Goal: Check status: Check status

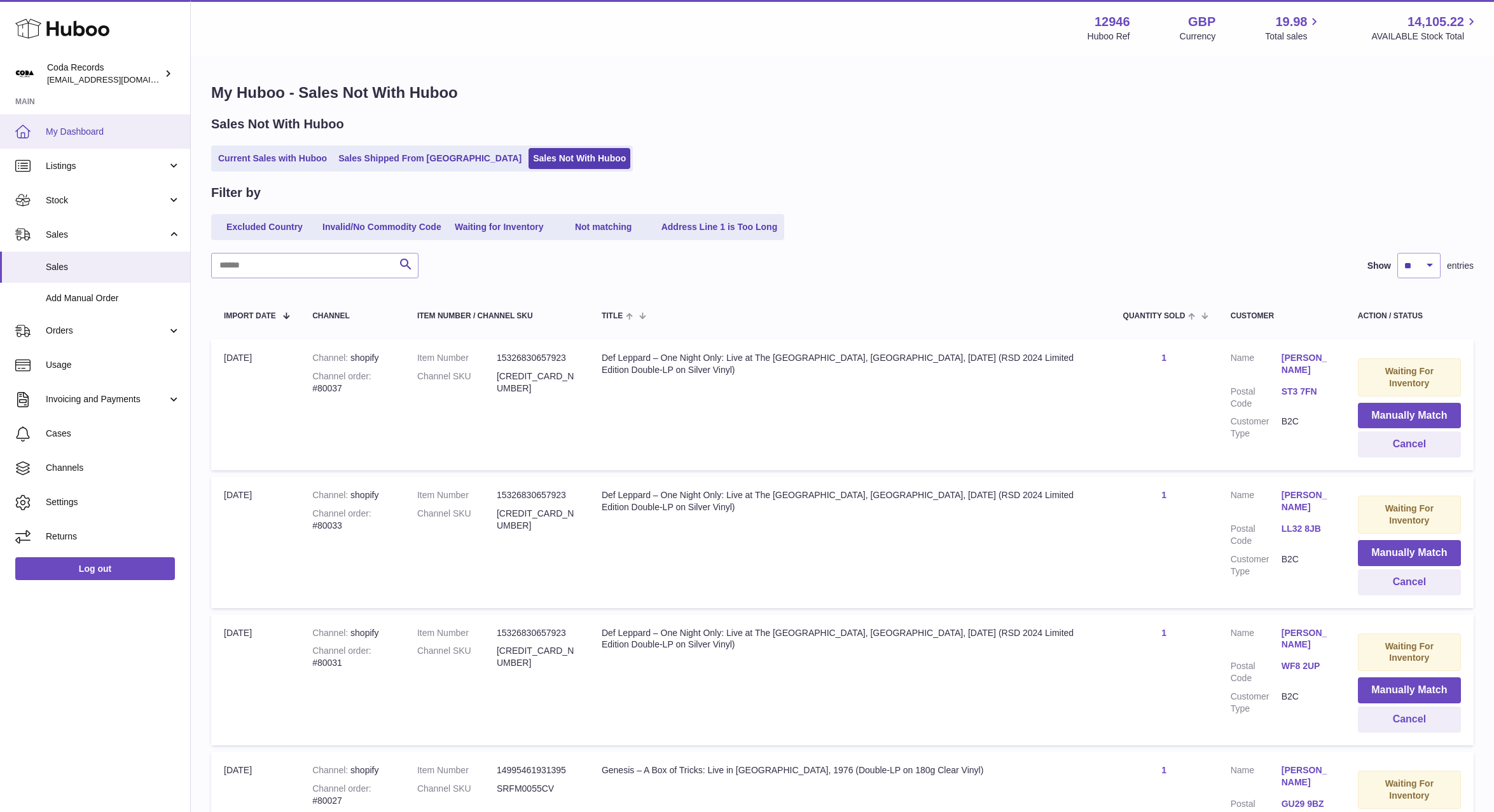
click at [105, 135] on span "My Dashboard" at bounding box center [113, 131] width 135 height 12
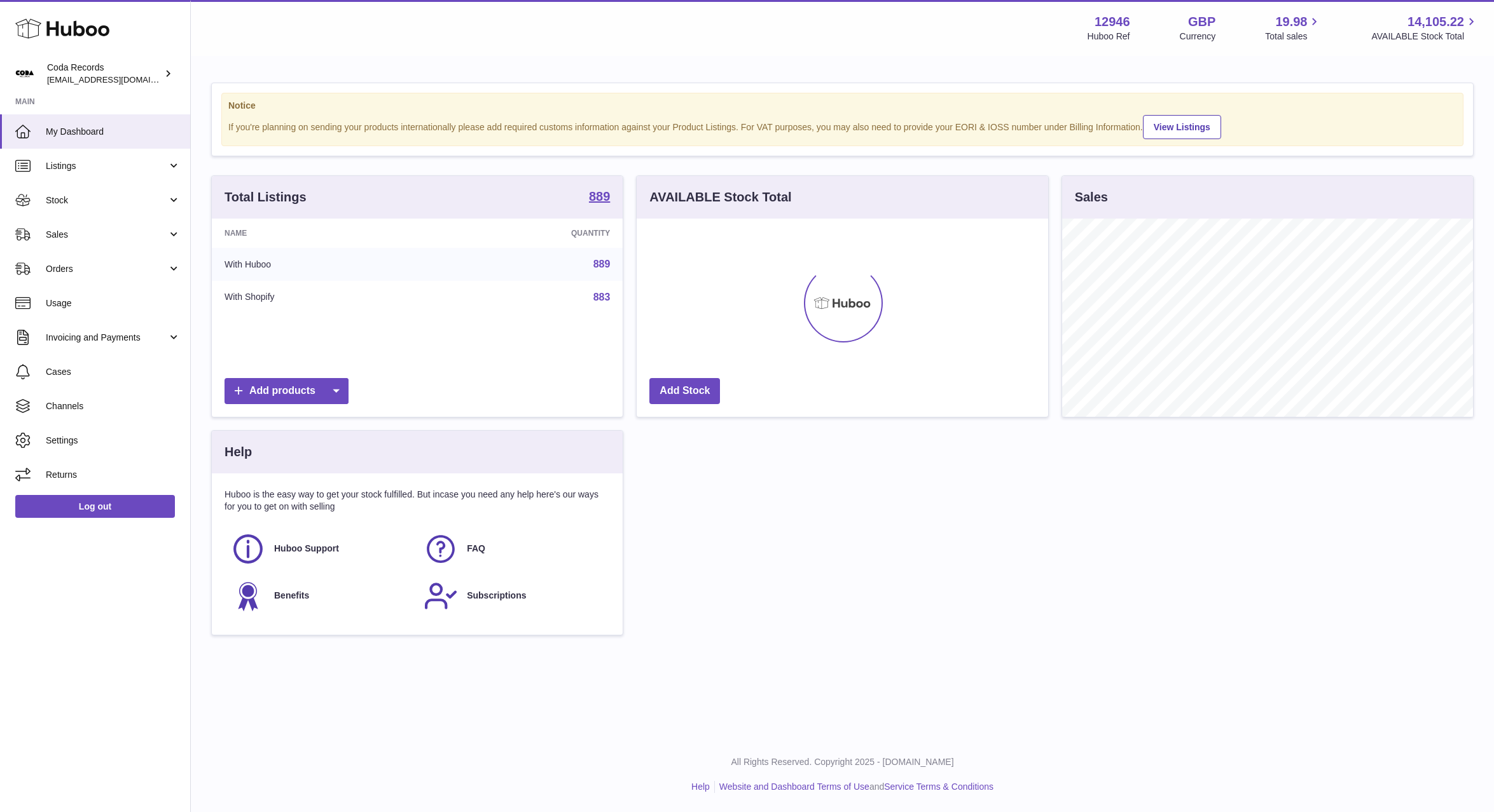
scroll to position [198, 411]
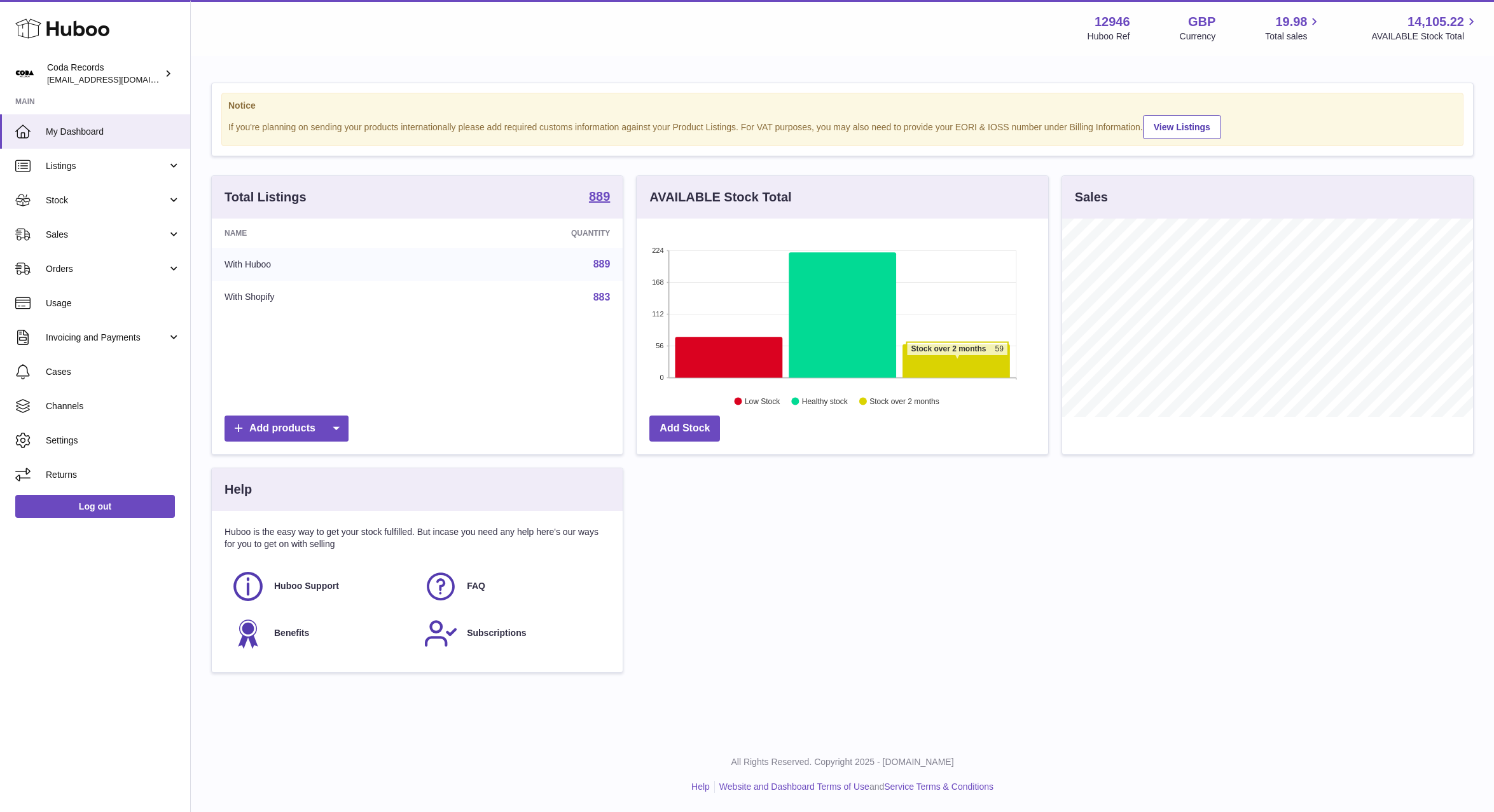
click at [953, 359] on icon at bounding box center [955, 361] width 107 height 33
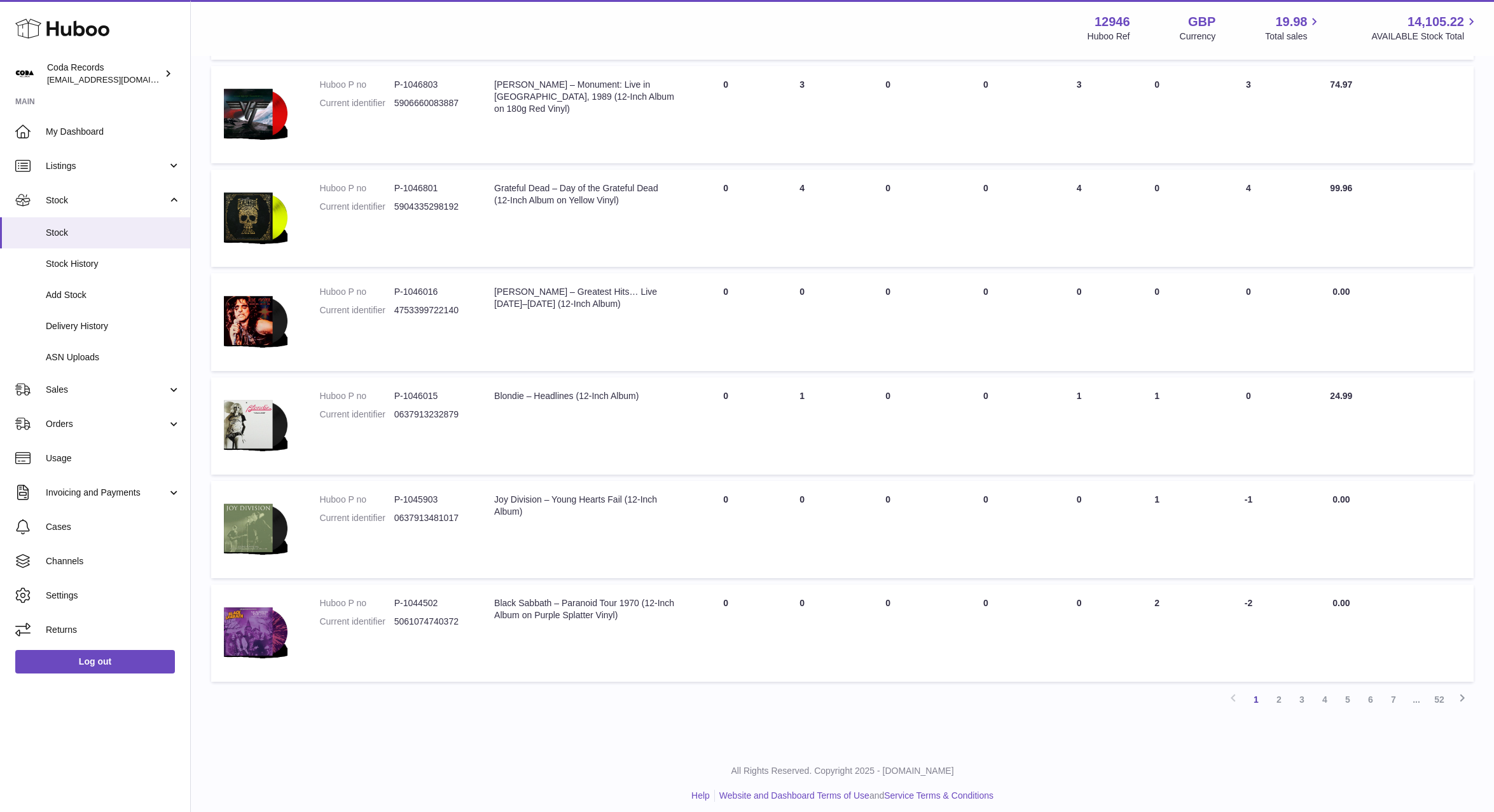
scroll to position [611, 0]
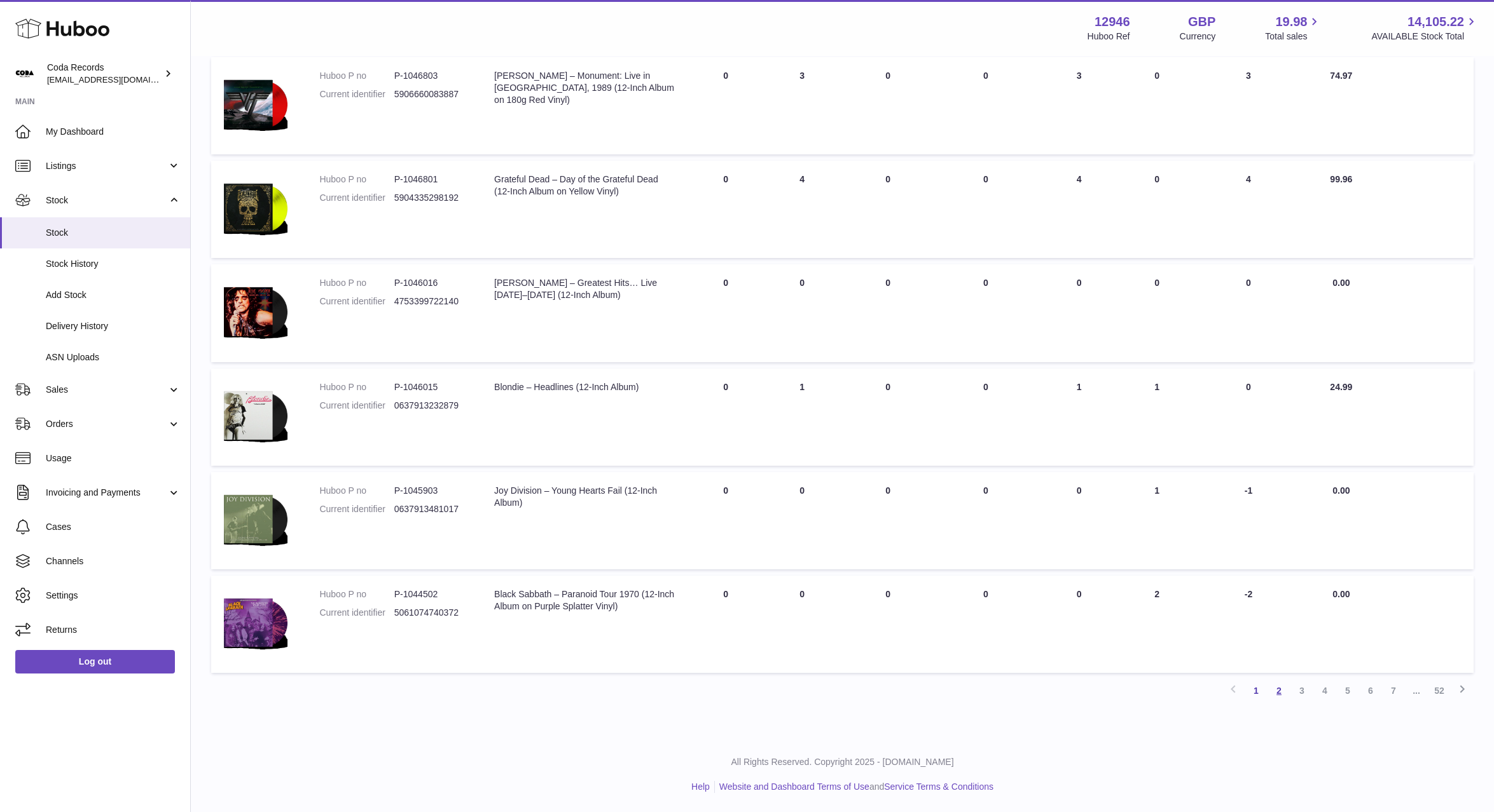
click at [1276, 691] on link "2" at bounding box center [1278, 690] width 23 height 23
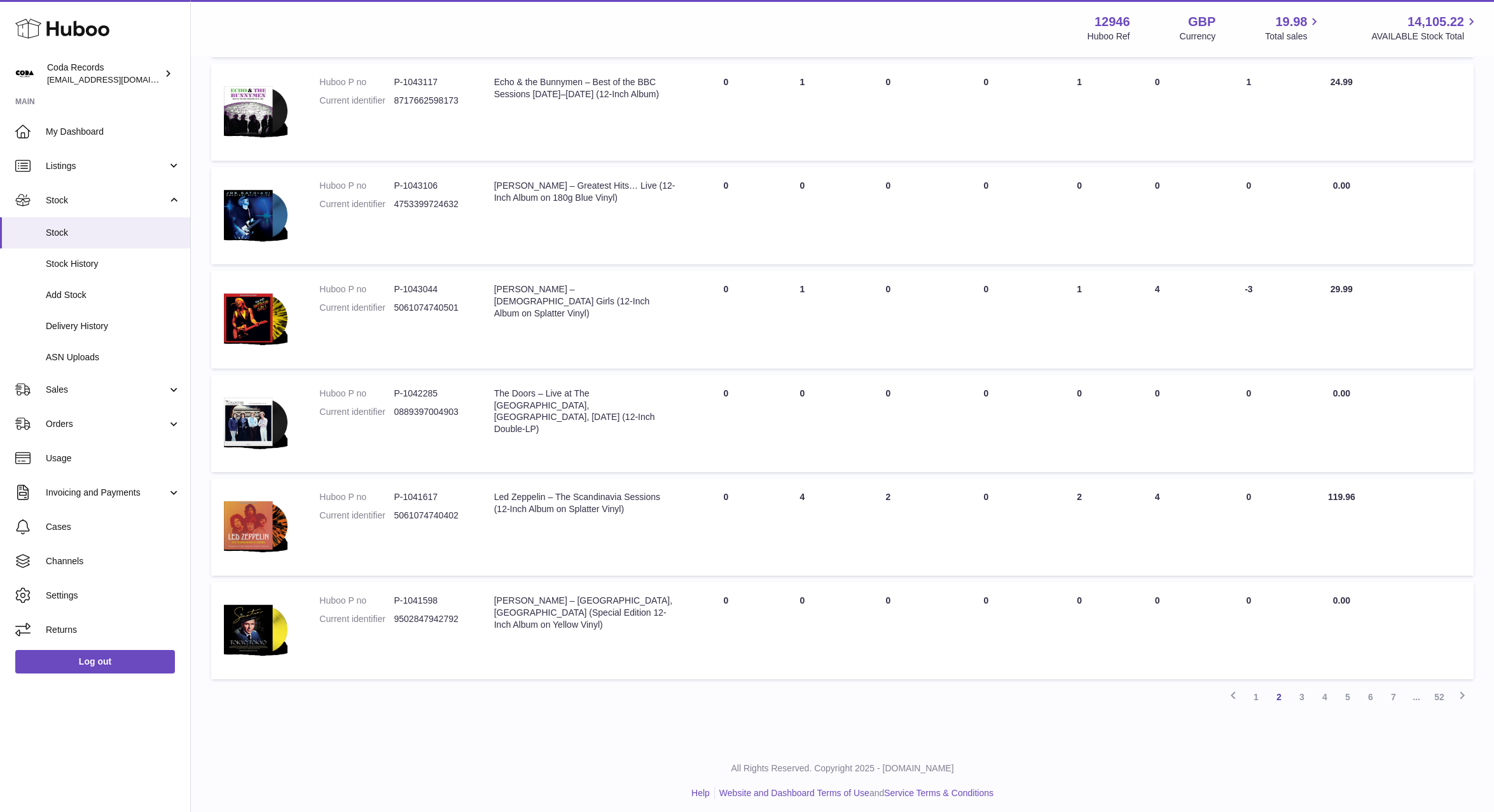
scroll to position [611, 0]
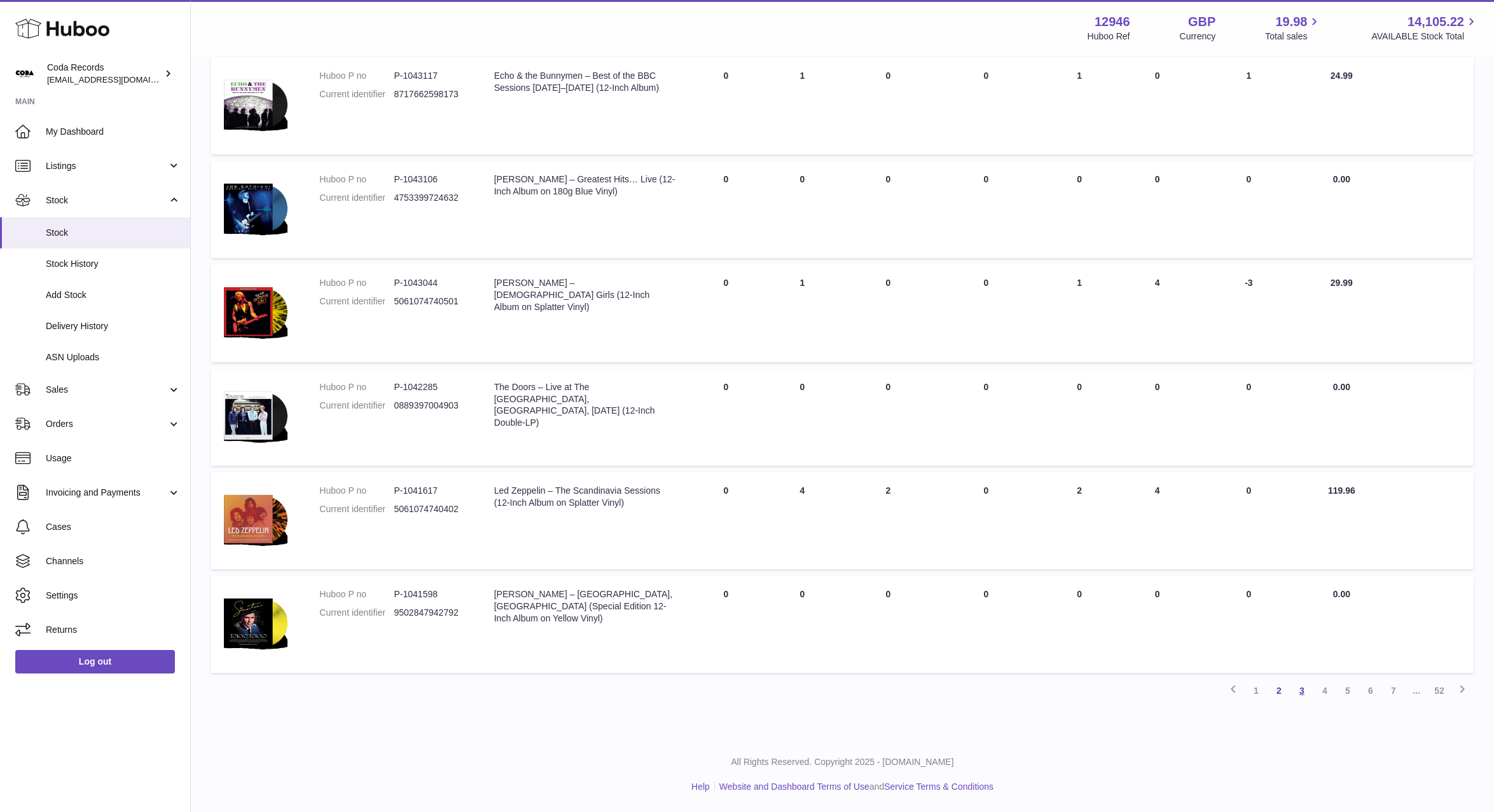
click at [1308, 695] on link "3" at bounding box center [1301, 690] width 23 height 23
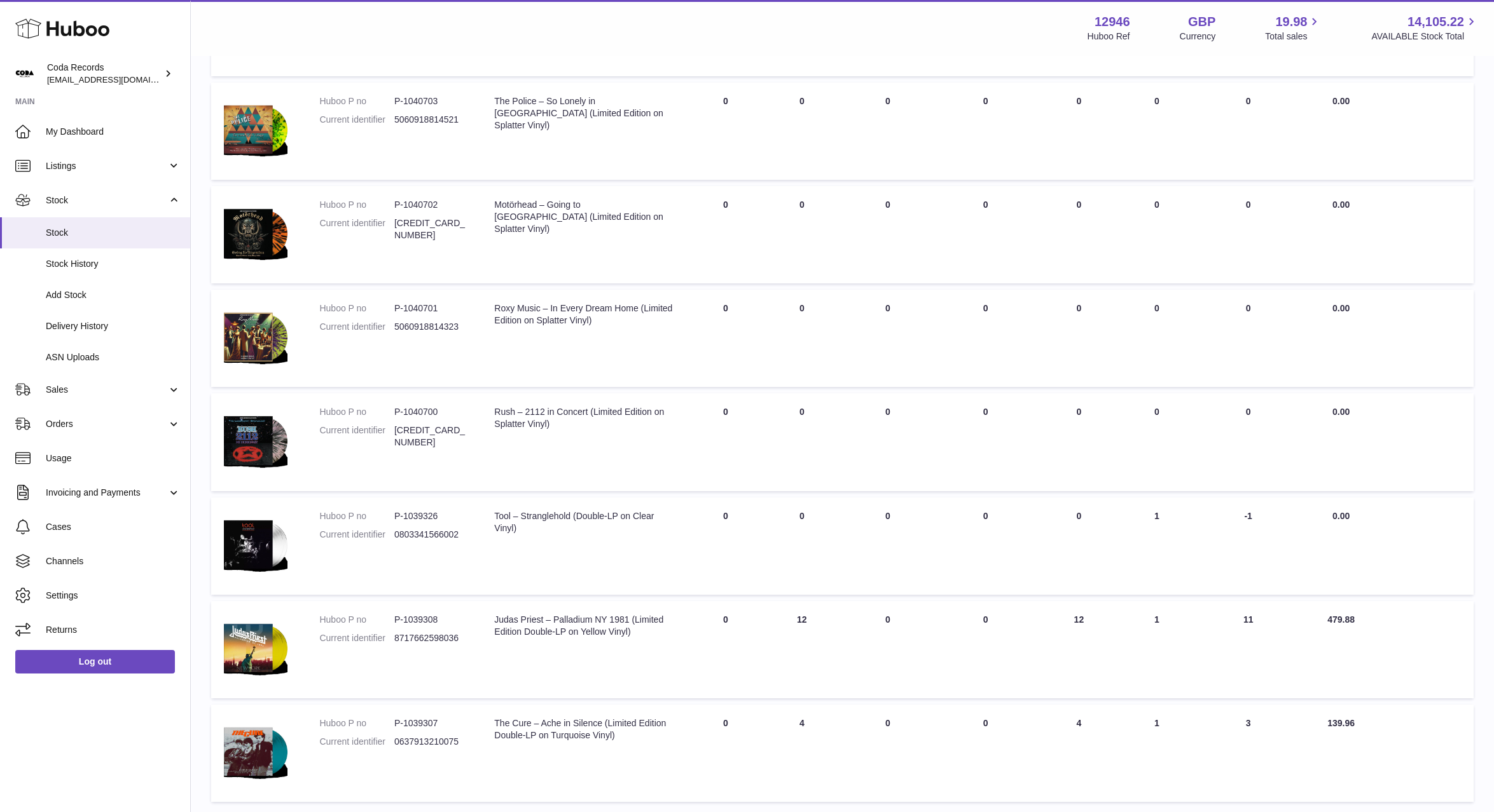
scroll to position [611, 0]
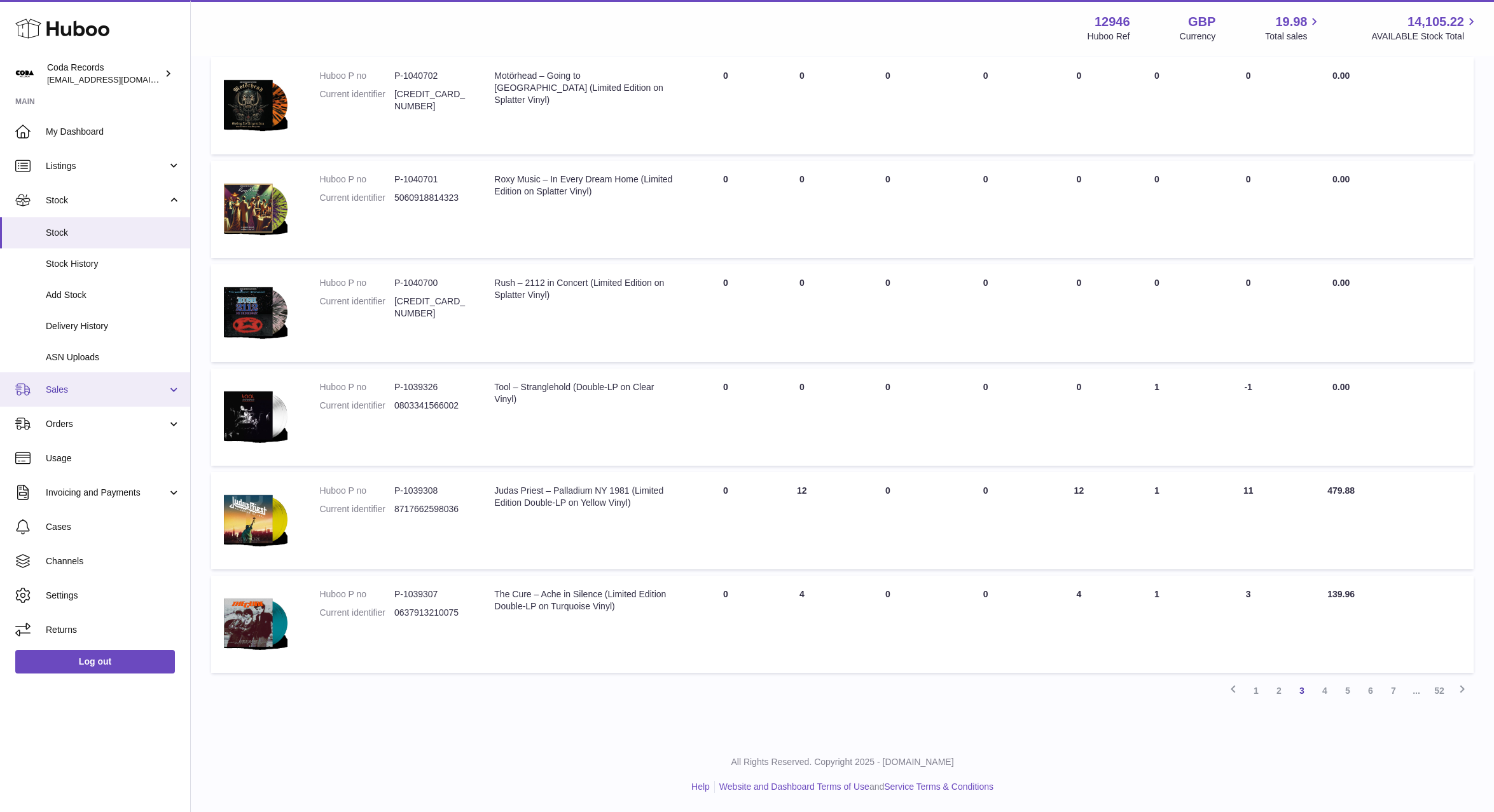
click at [100, 388] on span "Sales" at bounding box center [106, 389] width 122 height 12
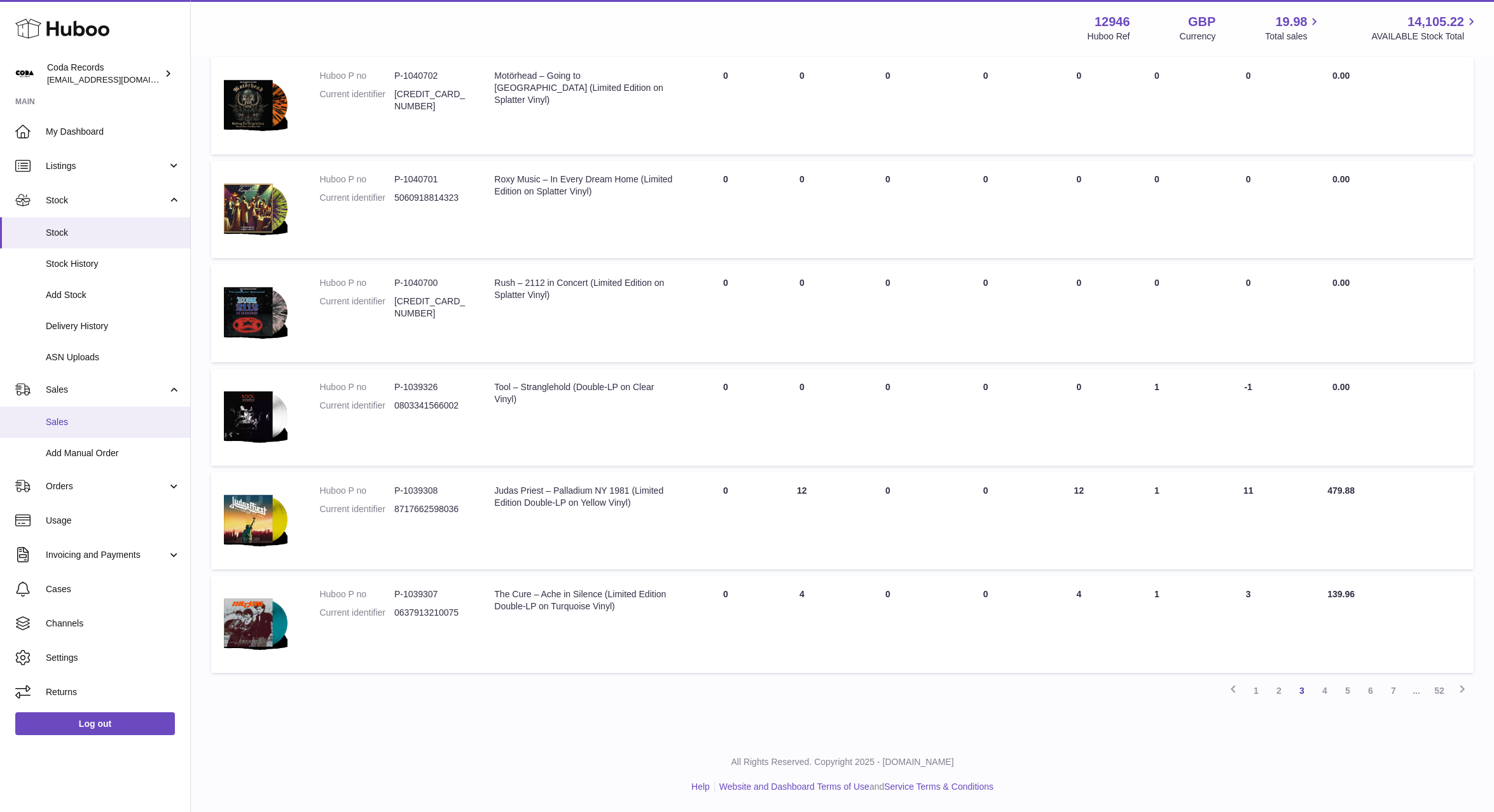
click at [127, 424] on span "Sales" at bounding box center [113, 422] width 135 height 12
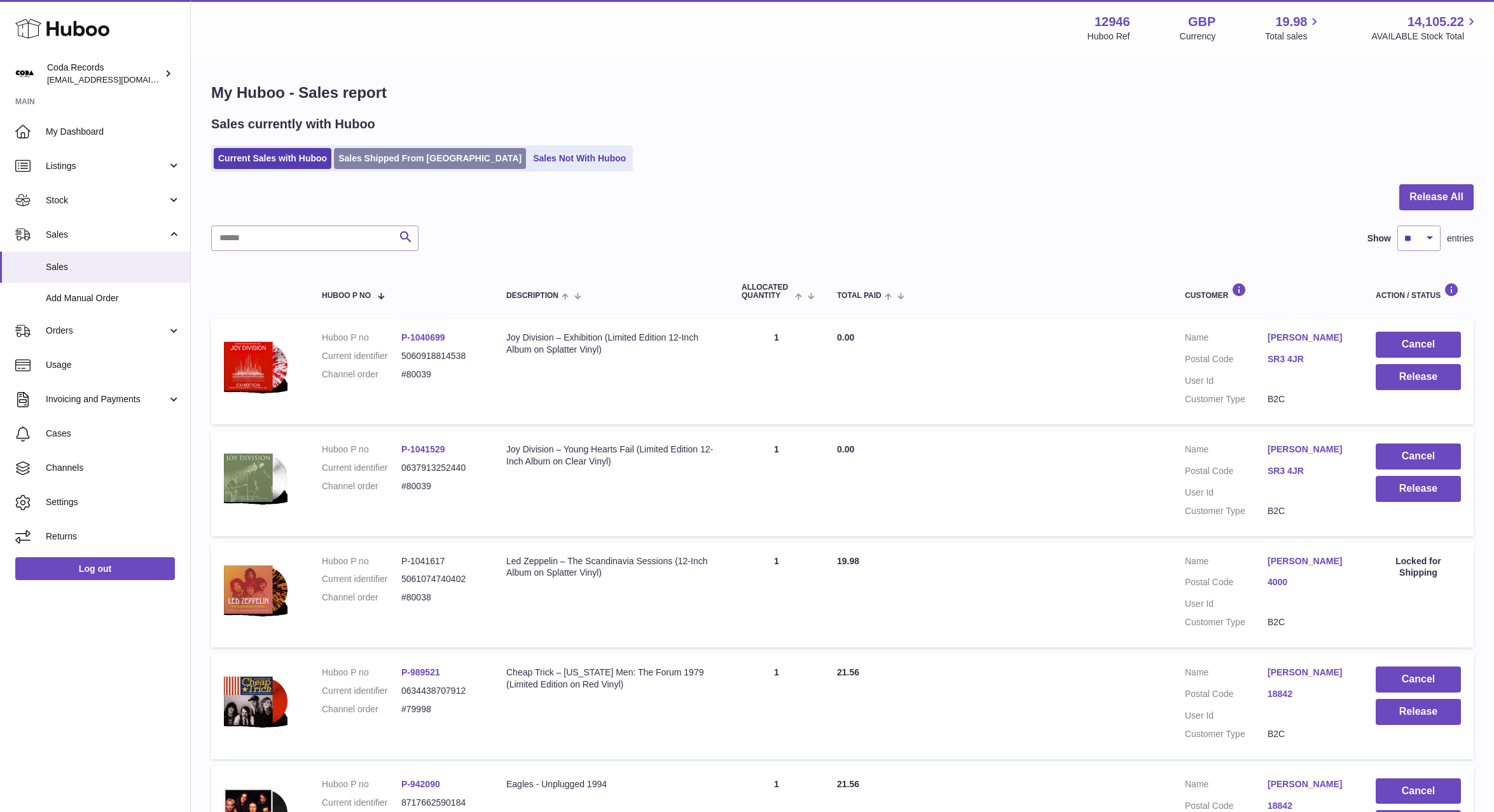
click at [395, 163] on link "Sales Shipped From [GEOGRAPHIC_DATA]" at bounding box center [430, 158] width 192 height 21
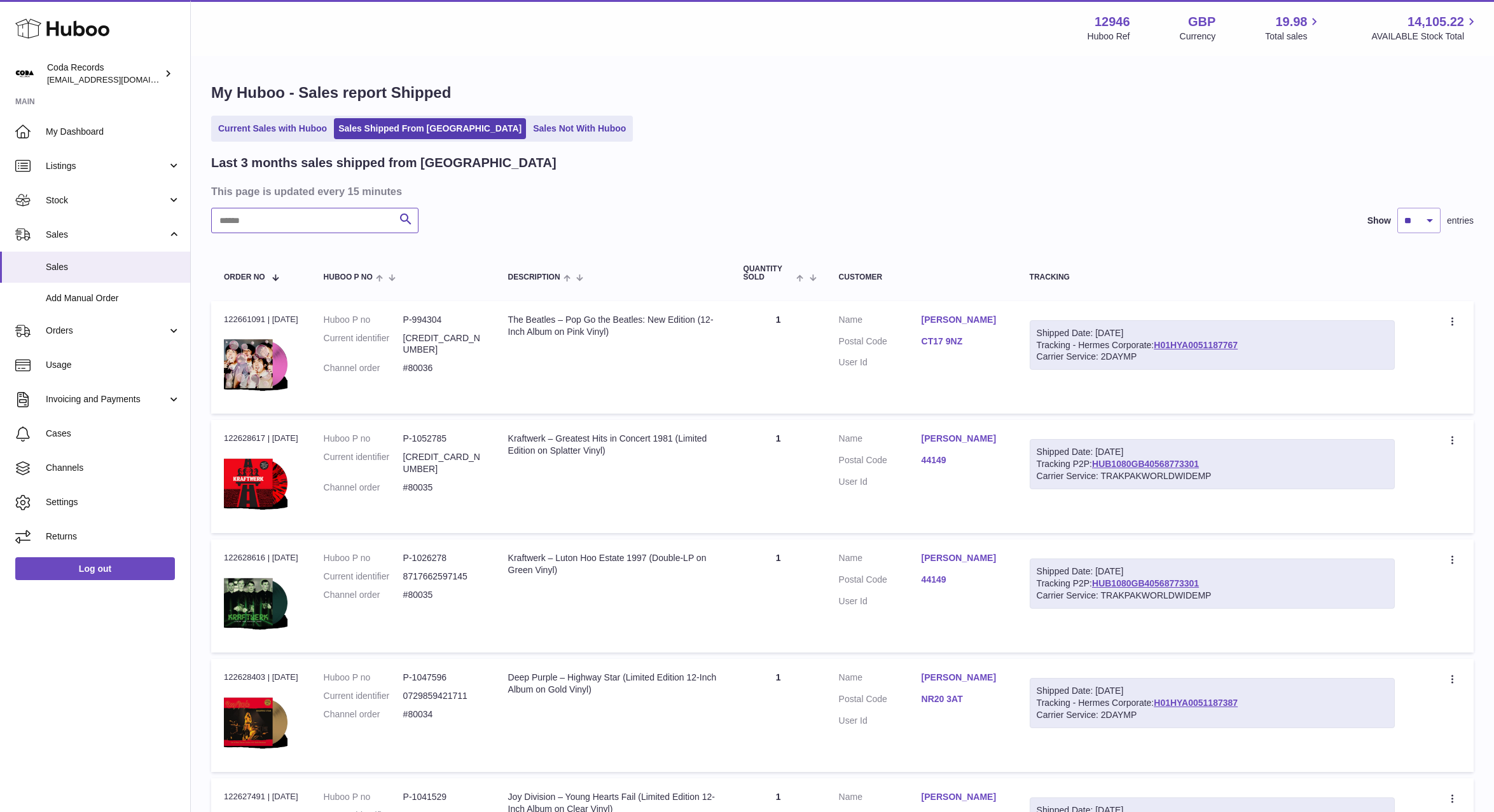
click at [337, 229] on input "text" at bounding box center [314, 221] width 207 height 25
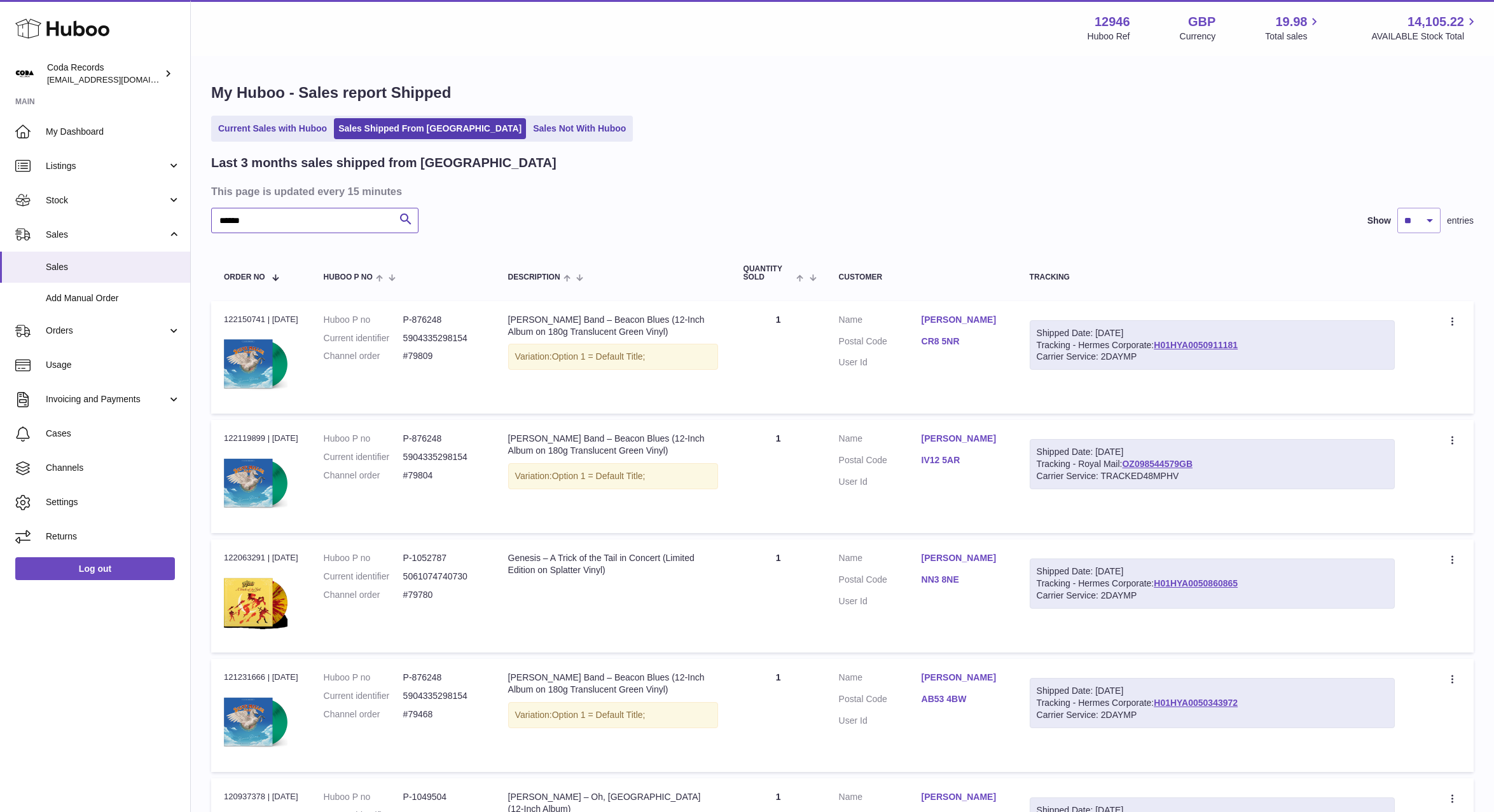
type input "******"
